Goal: Information Seeking & Learning: Learn about a topic

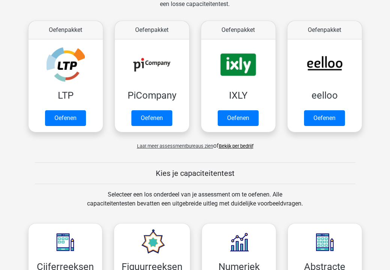
scroll to position [129, 0]
click at [239, 145] on link "Bekijk per bedrijf" at bounding box center [236, 146] width 35 height 6
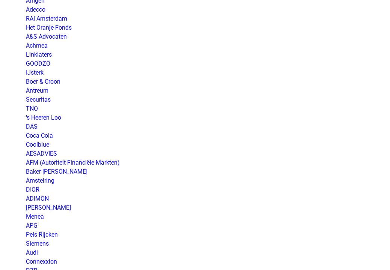
scroll to position [198, 0]
click at [47, 137] on link "Coca Cola" at bounding box center [39, 135] width 27 height 7
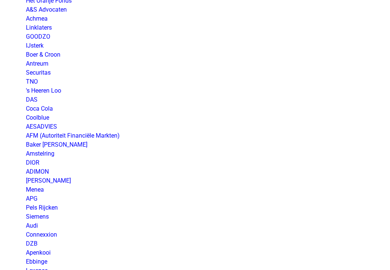
scroll to position [225, 0]
click at [37, 165] on link "DIOR" at bounding box center [33, 162] width 14 height 7
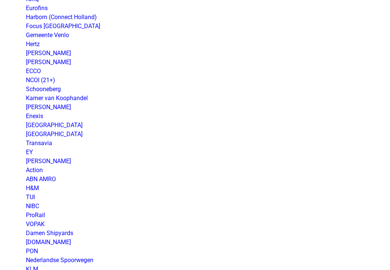
scroll to position [506, 0]
click at [36, 184] on link "H&M" at bounding box center [32, 187] width 13 height 7
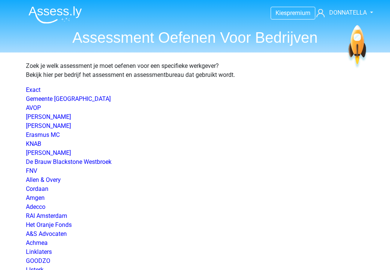
scroll to position [0, 0]
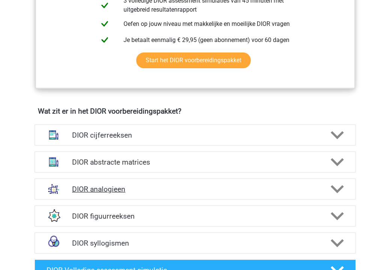
scroll to position [452, 0]
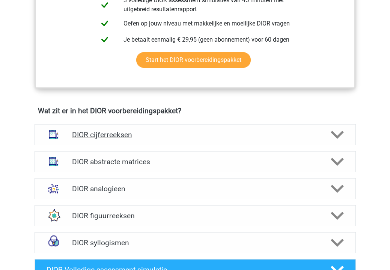
click at [146, 128] on div "DIOR cijferreeksen" at bounding box center [196, 134] width 322 height 21
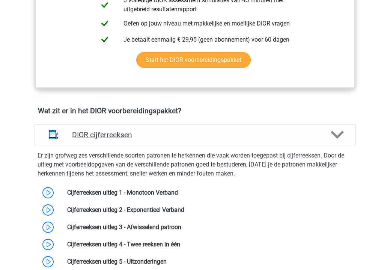
click at [157, 135] on h4 "DIOR cijferreeksen" at bounding box center [195, 135] width 246 height 9
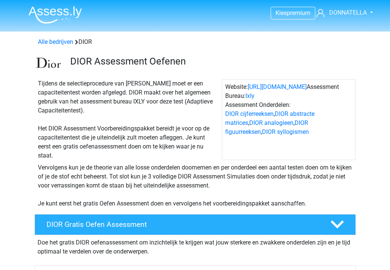
scroll to position [0, 0]
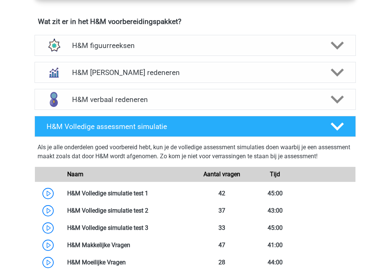
scroll to position [527, 0]
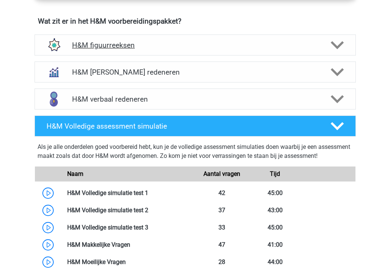
click at [106, 49] on h4 "H&M figuurreeksen" at bounding box center [195, 45] width 246 height 9
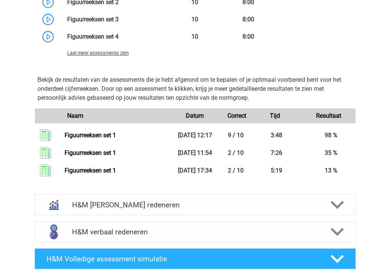
scroll to position [783, 0]
click at [132, 216] on div "H&M [PERSON_NAME] redeneren" at bounding box center [196, 205] width 322 height 21
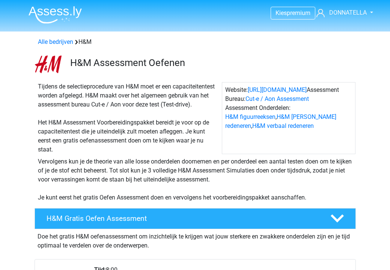
scroll to position [0, 0]
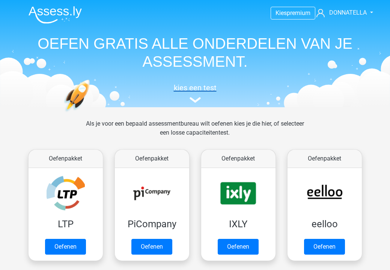
click at [201, 90] on h5 "kies een test" at bounding box center [196, 87] width 346 height 9
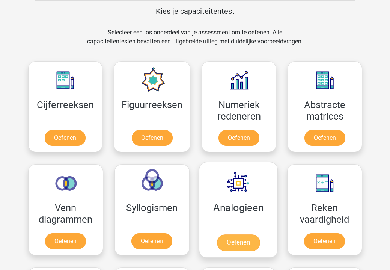
click at [230, 239] on link "Oefenen" at bounding box center [238, 243] width 43 height 17
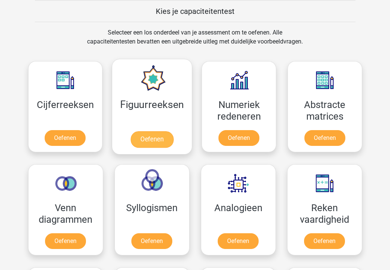
click at [154, 142] on link "Oefenen" at bounding box center [152, 139] width 43 height 17
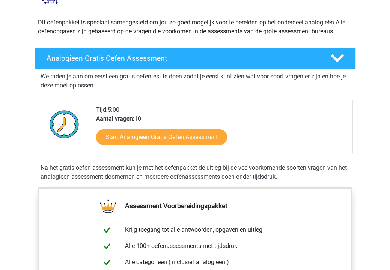
scroll to position [74, 0]
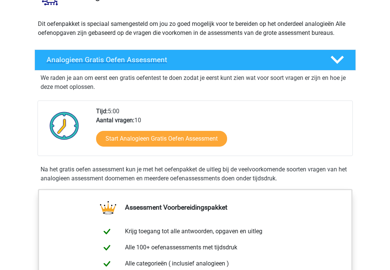
click at [338, 54] on icon at bounding box center [337, 59] width 13 height 13
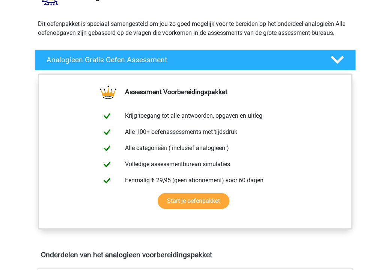
click at [338, 55] on icon at bounding box center [337, 59] width 13 height 13
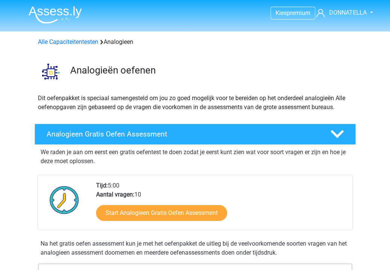
scroll to position [0, 0]
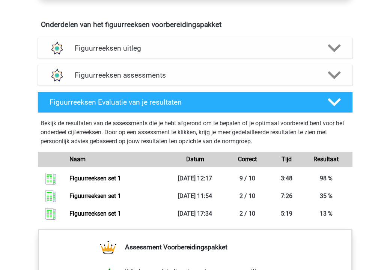
scroll to position [450, 0]
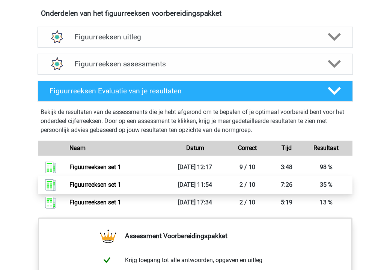
click at [121, 181] on link "Figuurreeksen set 1" at bounding box center [94, 184] width 51 height 7
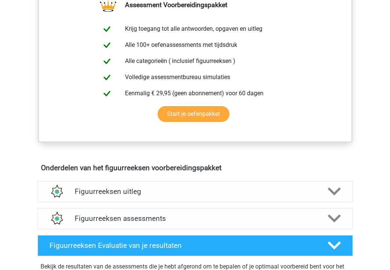
scroll to position [296, 0]
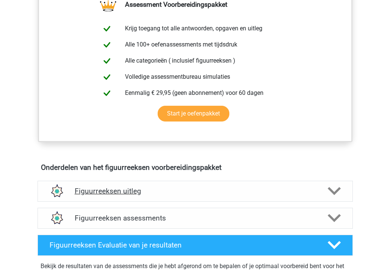
click at [146, 184] on div "Figuurreeksen uitleg" at bounding box center [195, 191] width 315 height 21
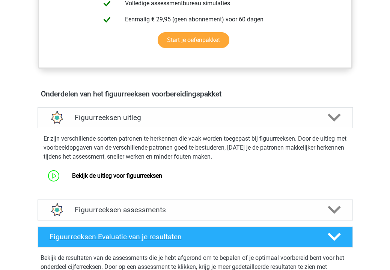
scroll to position [368, 0]
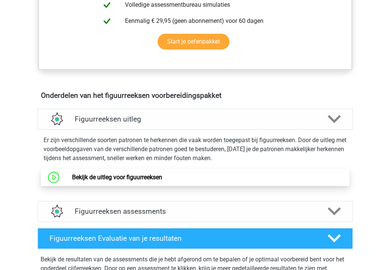
click at [97, 174] on link "Bekijk de uitleg voor figuurreeksen" at bounding box center [117, 177] width 90 height 7
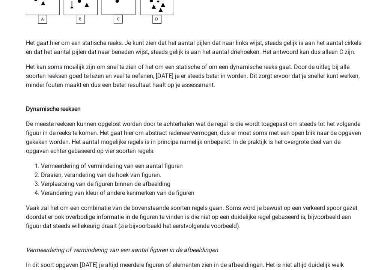
scroll to position [493, 0]
